Goal: Task Accomplishment & Management: Use online tool/utility

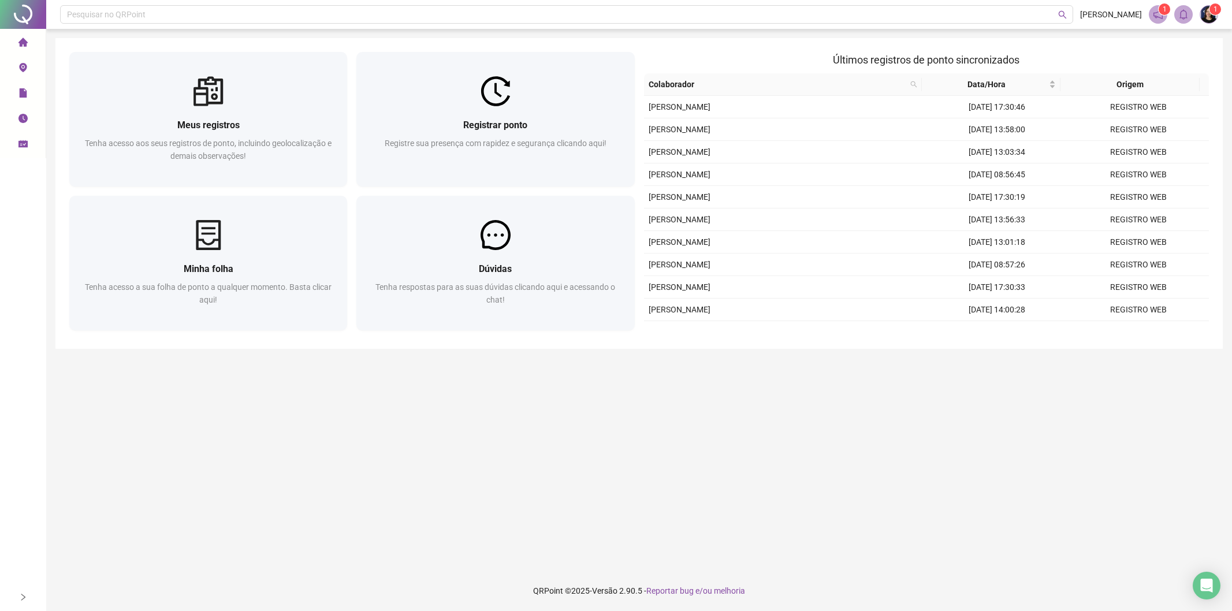
click at [518, 157] on div "Registre sua presença com rapidez e segurança clicando aqui!" at bounding box center [495, 156] width 250 height 38
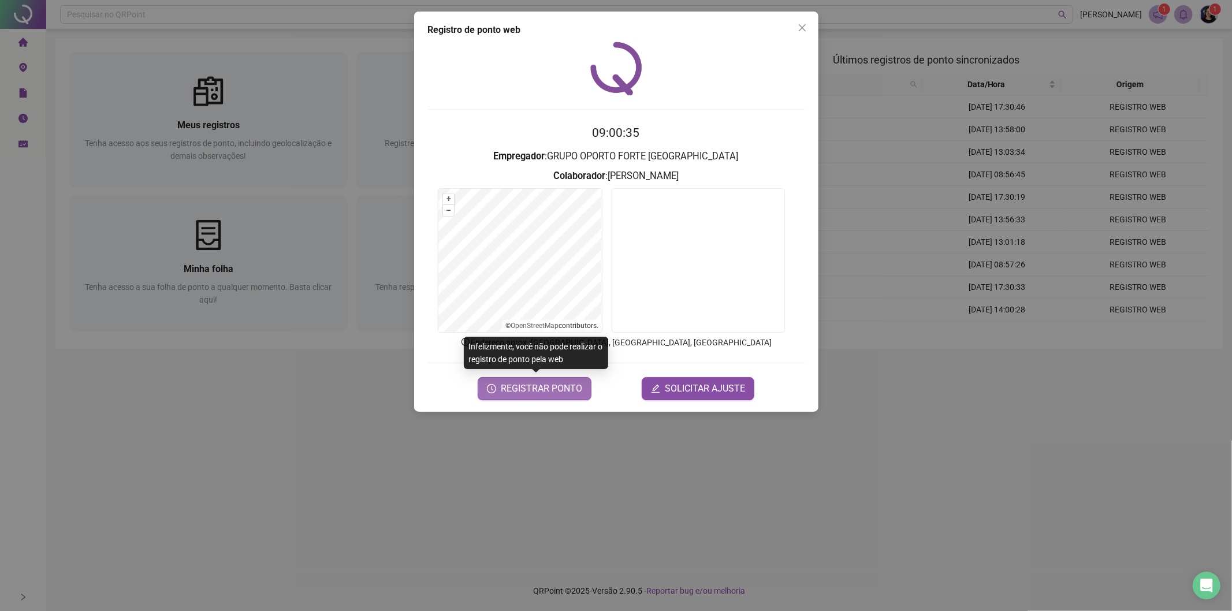
click at [520, 396] on button "REGISTRAR PONTO" at bounding box center [535, 388] width 114 height 23
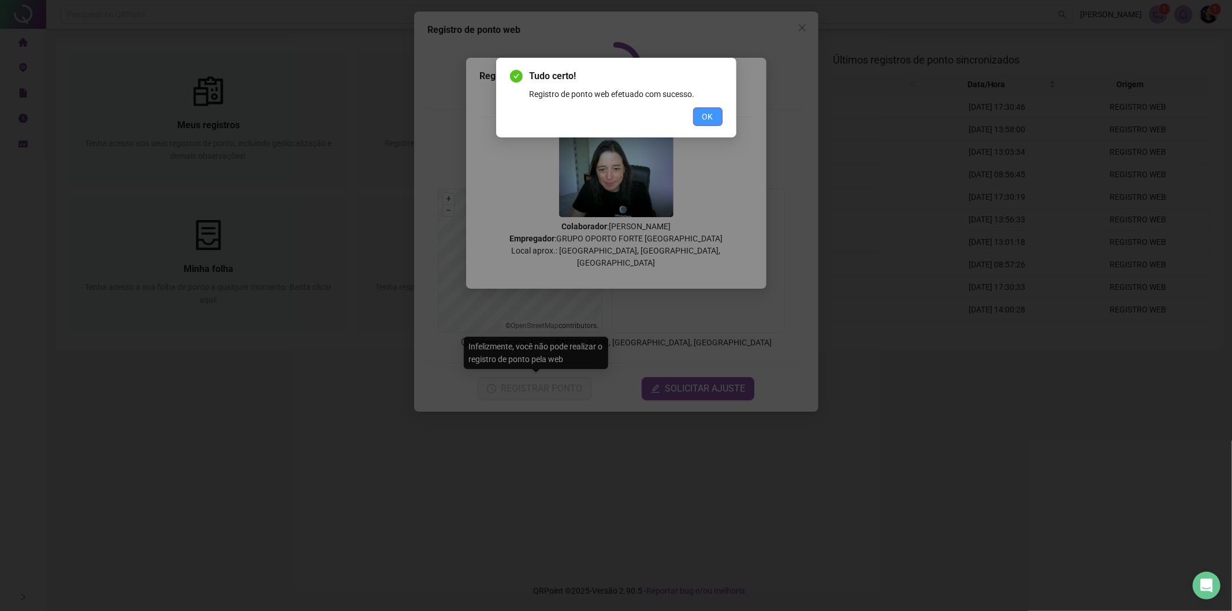
click at [703, 116] on span "OK" at bounding box center [707, 116] width 11 height 13
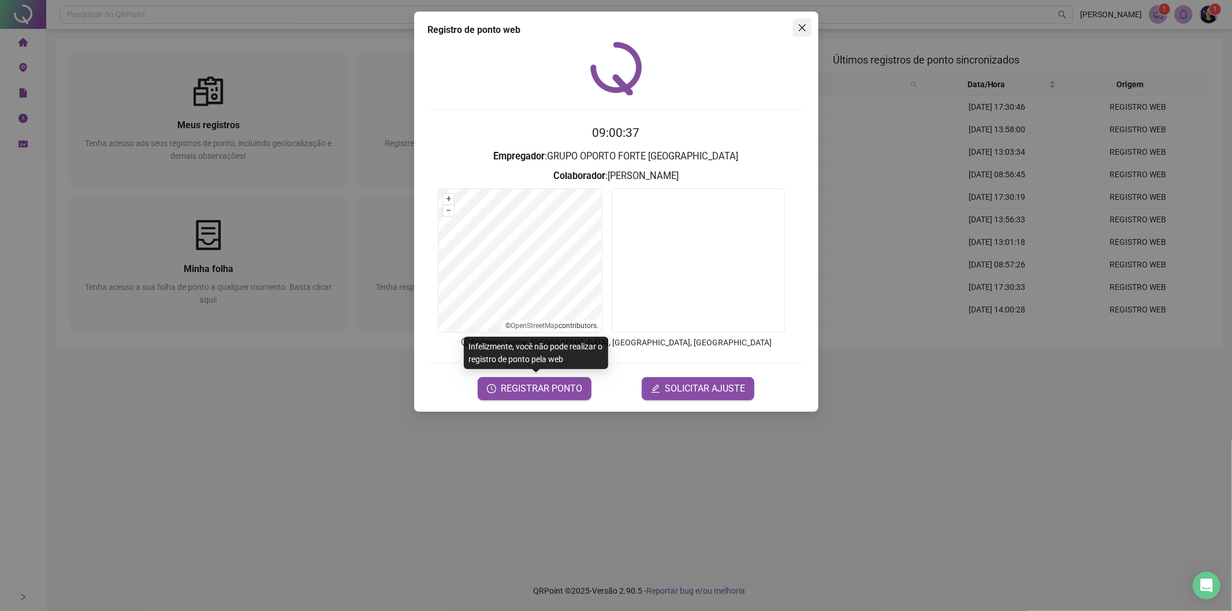
click at [803, 31] on icon "close" at bounding box center [802, 27] width 9 height 9
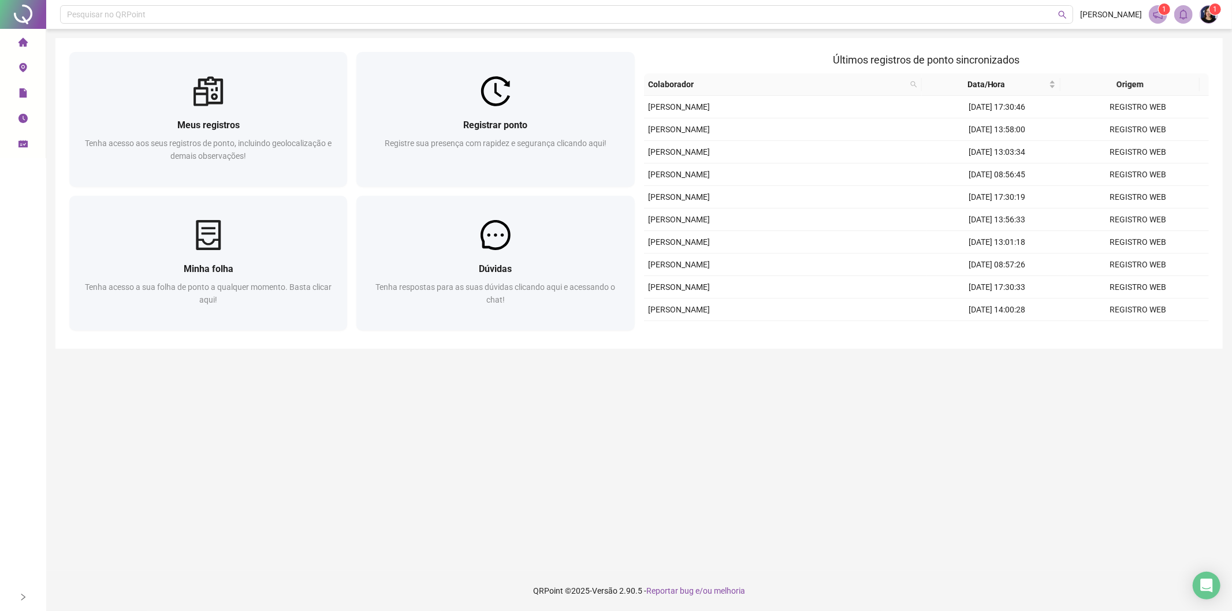
click at [13, 142] on li "Minhas solicitações" at bounding box center [22, 144] width 41 height 23
